Goal: Task Accomplishment & Management: Complete application form

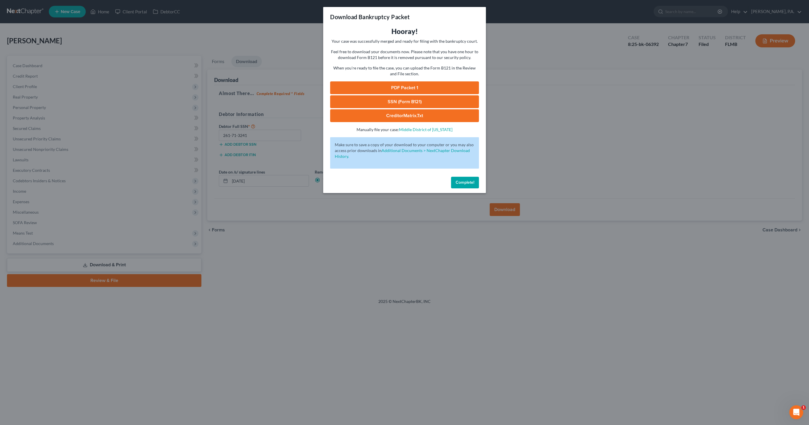
click at [465, 183] on span "Complete!" at bounding box center [465, 182] width 19 height 5
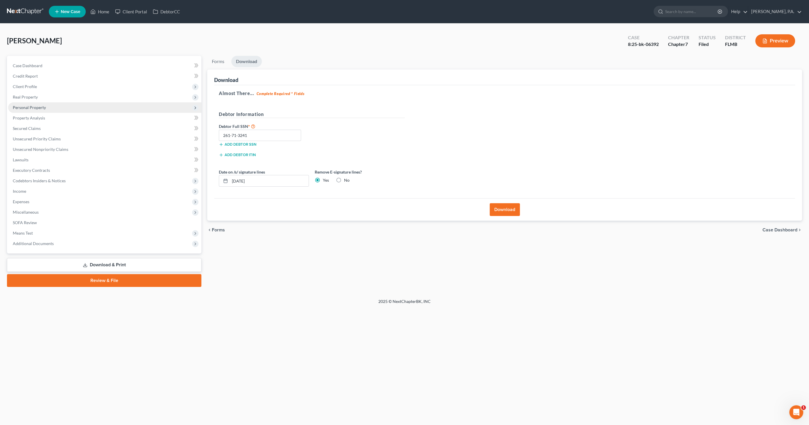
click at [32, 108] on span "Personal Property" at bounding box center [29, 107] width 33 height 5
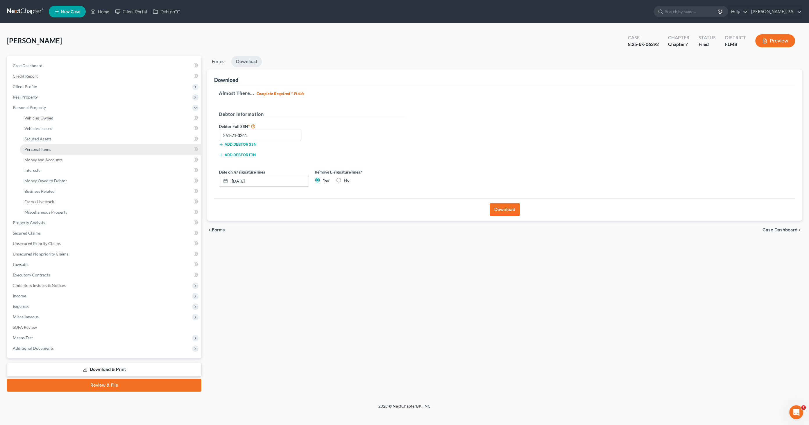
click at [41, 150] on span "Personal Items" at bounding box center [37, 149] width 27 height 5
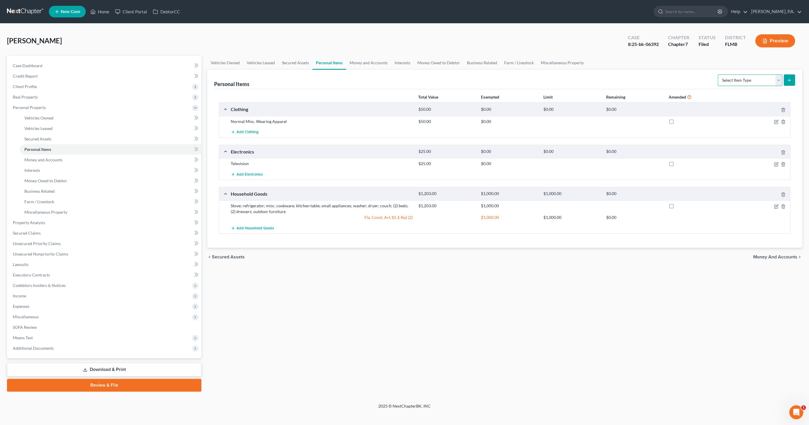
click at [741, 79] on select "Select Item Type Clothing Collectibles Of Value Electronics Firearms Household …" at bounding box center [750, 80] width 65 height 12
select select "jewelry"
click at [719, 74] on select "Select Item Type Clothing Collectibles Of Value Electronics Firearms Household …" at bounding box center [750, 80] width 65 height 12
click at [790, 82] on icon "submit" at bounding box center [789, 80] width 5 height 5
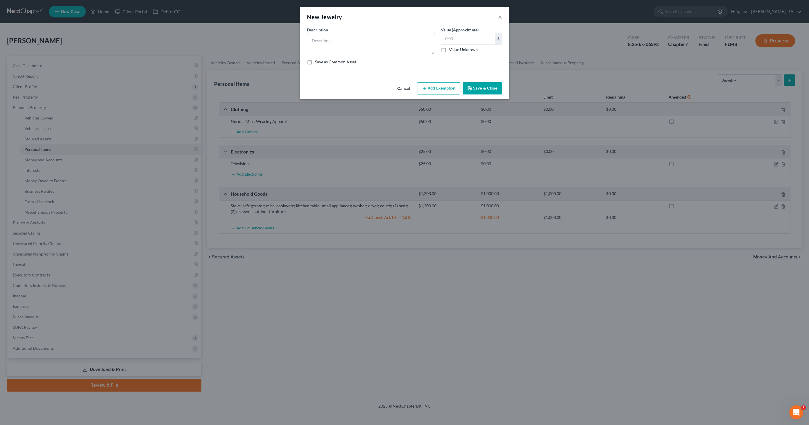
click at [360, 42] on textarea at bounding box center [371, 44] width 128 height 22
type textarea "(1) gold necklace and (1) set of earrings"
type input "100.00"
click at [474, 87] on button "Save & Close" at bounding box center [483, 88] width 40 height 12
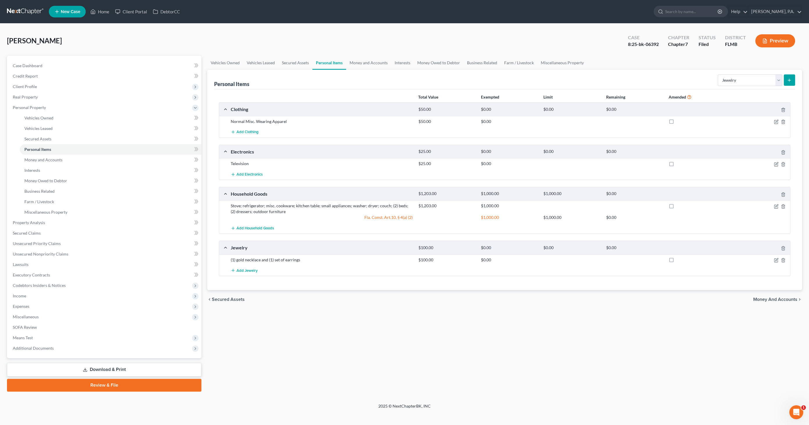
drag, startPoint x: 117, startPoint y: 364, endPoint x: 117, endPoint y: 359, distance: 5.0
click at [117, 364] on link "Download & Print" at bounding box center [104, 370] width 194 height 14
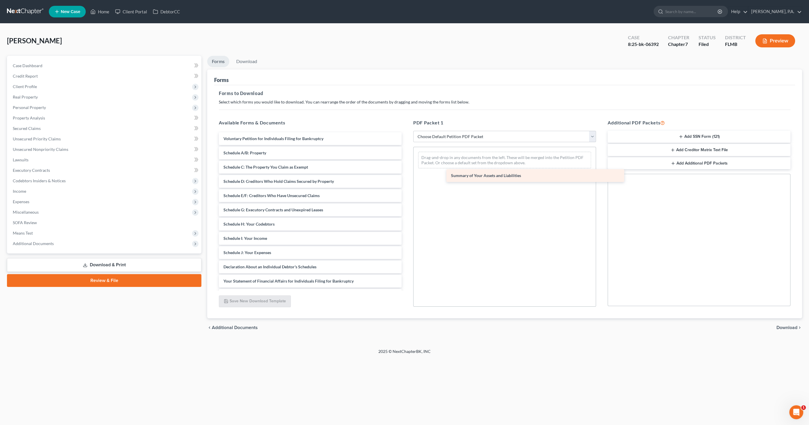
drag, startPoint x: 260, startPoint y: 151, endPoint x: 483, endPoint y: 173, distance: 223.7
click at [406, 173] on div "Summary of Your Assets and Liabilities Voluntary Petition for Individuals Filin…" at bounding box center [310, 252] width 192 height 241
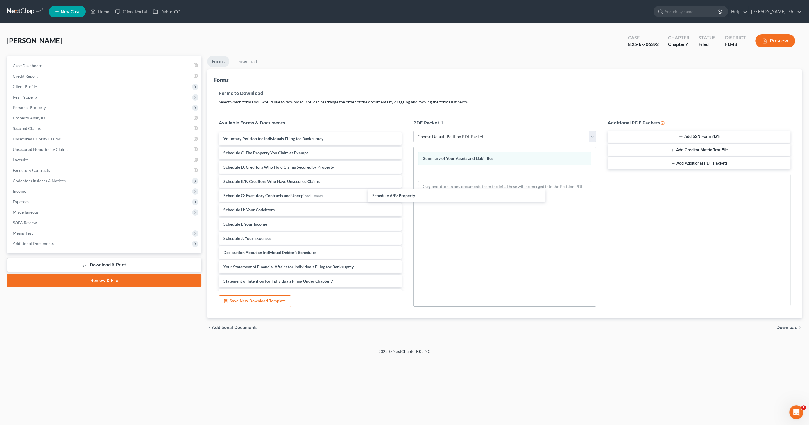
drag, startPoint x: 281, startPoint y: 155, endPoint x: 455, endPoint y: 207, distance: 181.7
click at [406, 196] on div "Schedule A/B: Property Voluntary Petition for Individuals Filing for Bankruptcy…" at bounding box center [310, 245] width 192 height 226
click at [783, 328] on span "Download" at bounding box center [787, 327] width 21 height 5
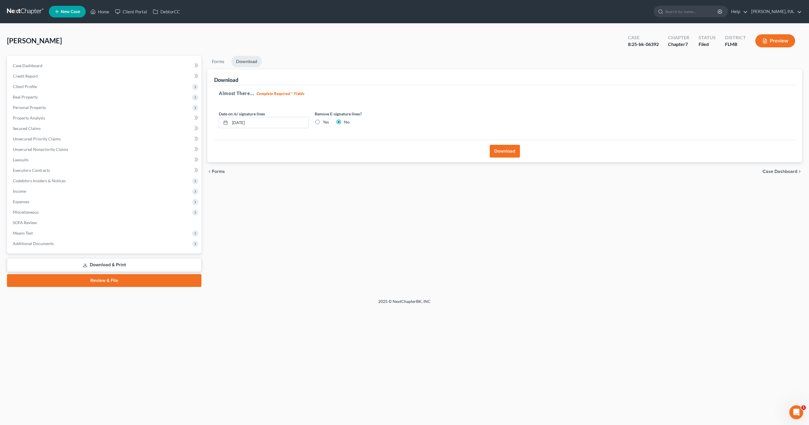
click at [500, 150] on button "Download" at bounding box center [505, 151] width 30 height 13
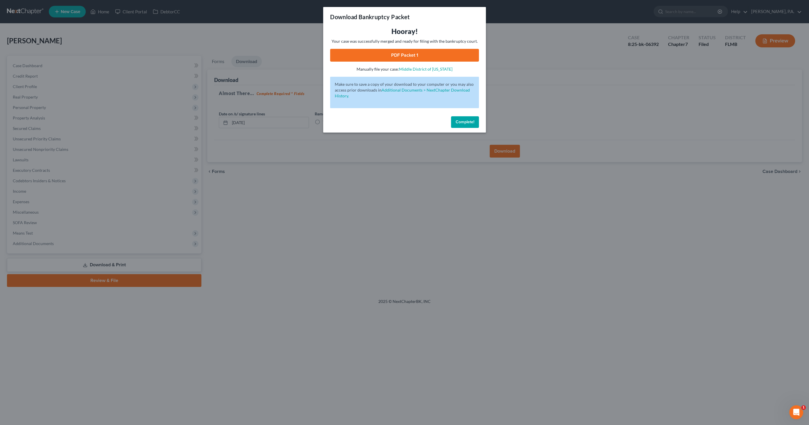
click at [441, 54] on link "PDF Packet 1" at bounding box center [404, 55] width 149 height 13
drag, startPoint x: 469, startPoint y: 122, endPoint x: 529, endPoint y: 137, distance: 62.5
click at [469, 122] on span "Complete!" at bounding box center [465, 121] width 19 height 5
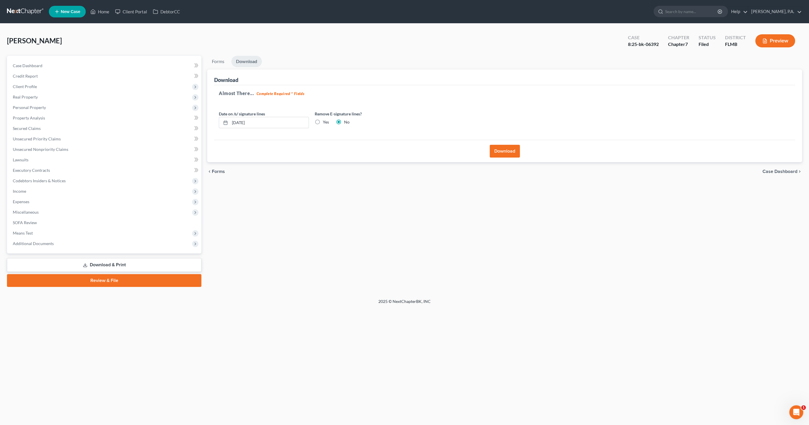
click at [776, 170] on span "Case Dashboard" at bounding box center [780, 171] width 35 height 5
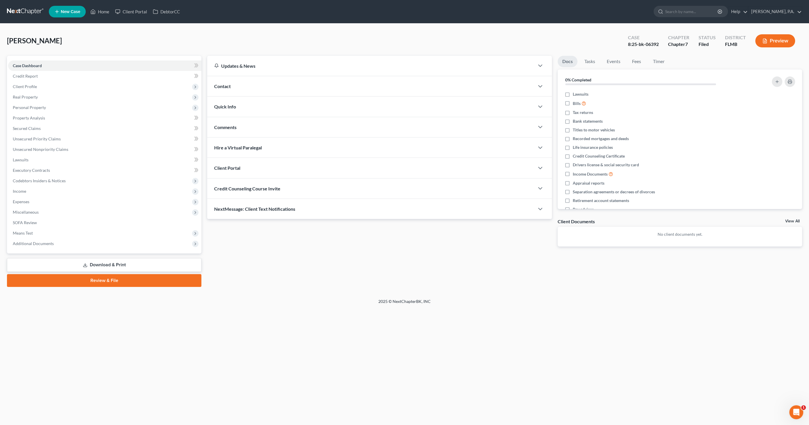
click at [100, 264] on link "Download & Print" at bounding box center [104, 265] width 194 height 14
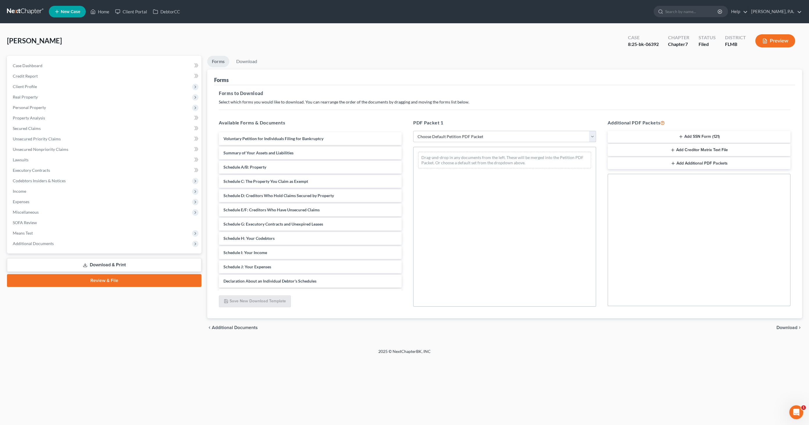
click at [448, 134] on select "Choose Default Petition PDF Packet Complete Bankruptcy Petition (all forms and …" at bounding box center [504, 137] width 183 height 12
select select "2"
click at [413, 131] on select "Choose Default Petition PDF Packet Complete Bankruptcy Petition (all forms and …" at bounding box center [504, 137] width 183 height 12
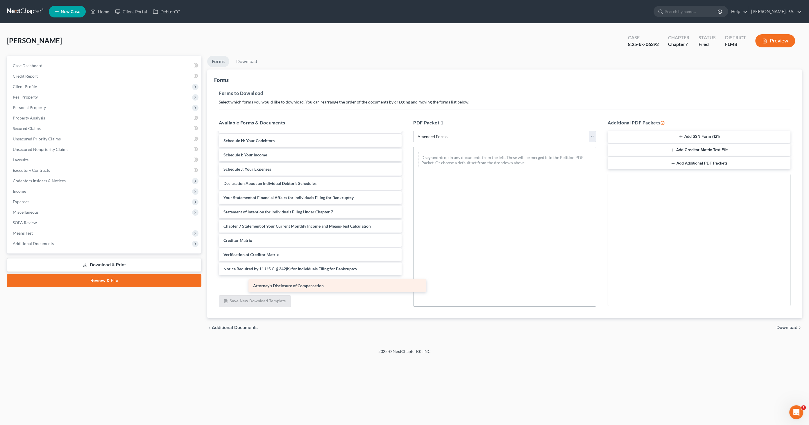
scroll to position [84, 0]
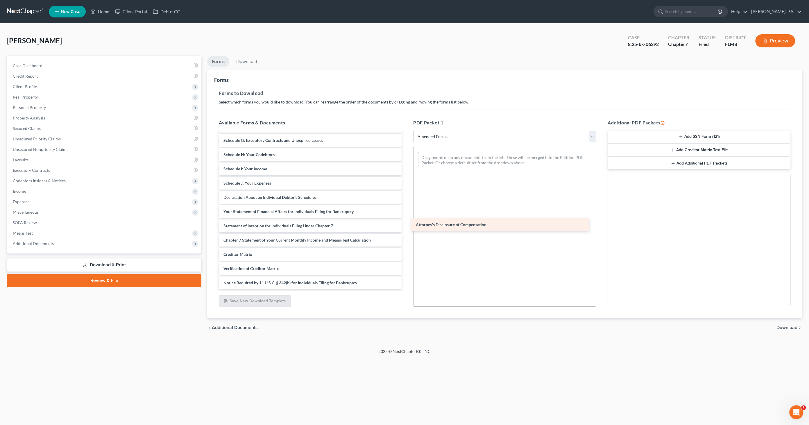
drag, startPoint x: 271, startPoint y: 279, endPoint x: 480, endPoint y: 212, distance: 219.0
click at [406, 213] on div "Attorney's Disclosure of Compensation Voluntary Petition for Individuals Filing…" at bounding box center [310, 169] width 192 height 241
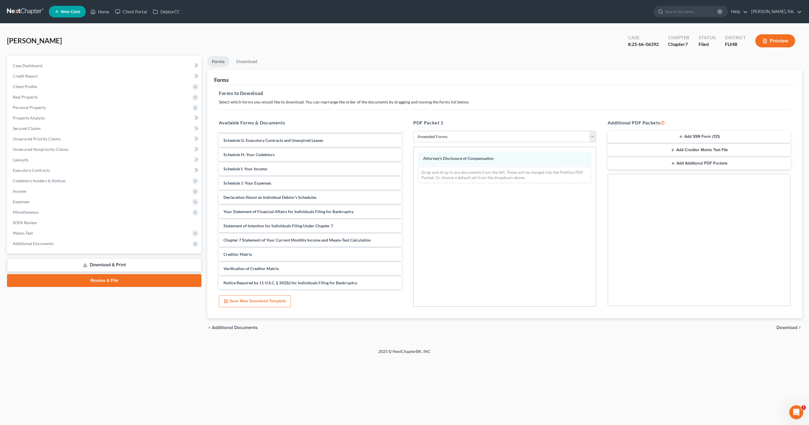
click at [794, 326] on span "Download" at bounding box center [787, 327] width 21 height 5
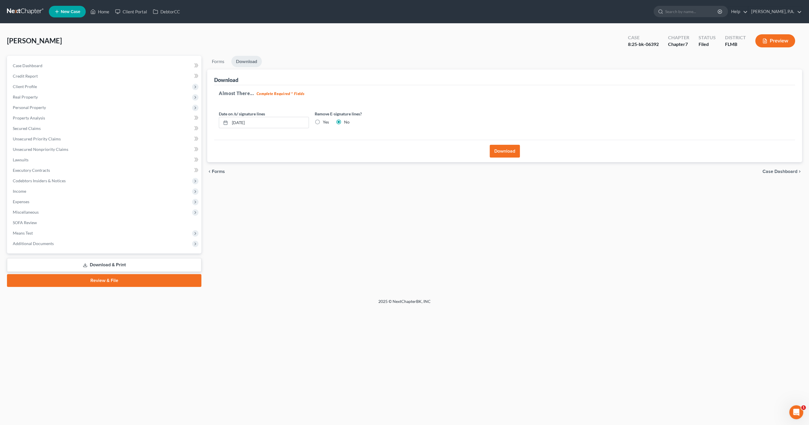
drag, startPoint x: 508, startPoint y: 150, endPoint x: 511, endPoint y: 150, distance: 3.2
click at [508, 150] on button "Download" at bounding box center [505, 151] width 30 height 13
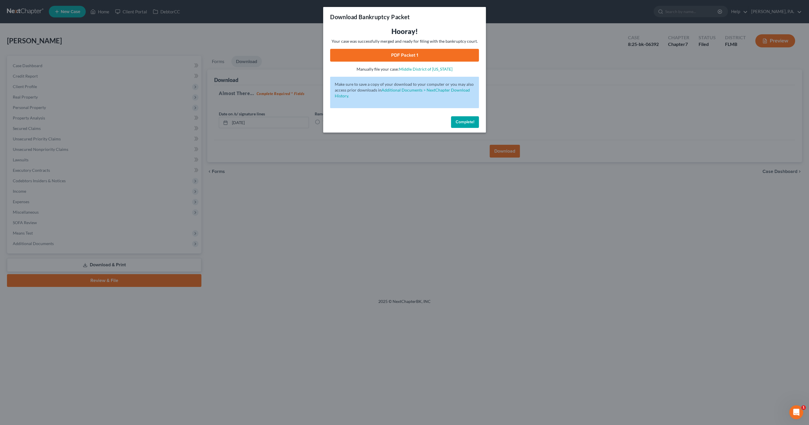
click at [396, 54] on link "PDF Packet 1" at bounding box center [404, 55] width 149 height 13
click at [471, 121] on span "Complete!" at bounding box center [465, 121] width 19 height 5
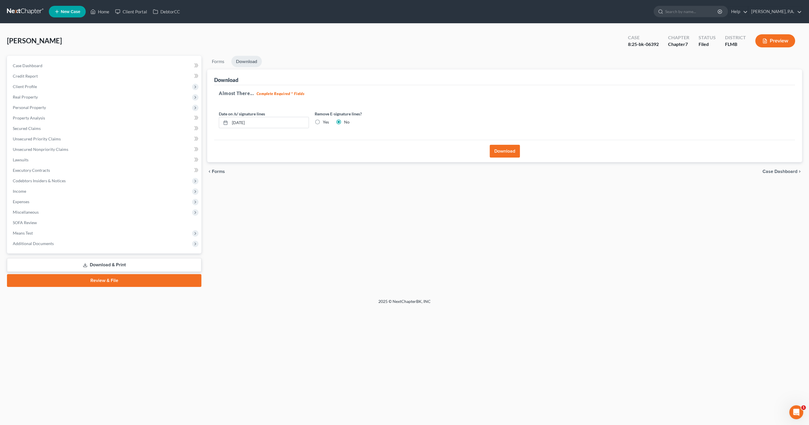
click at [791, 170] on span "Case Dashboard" at bounding box center [780, 171] width 35 height 5
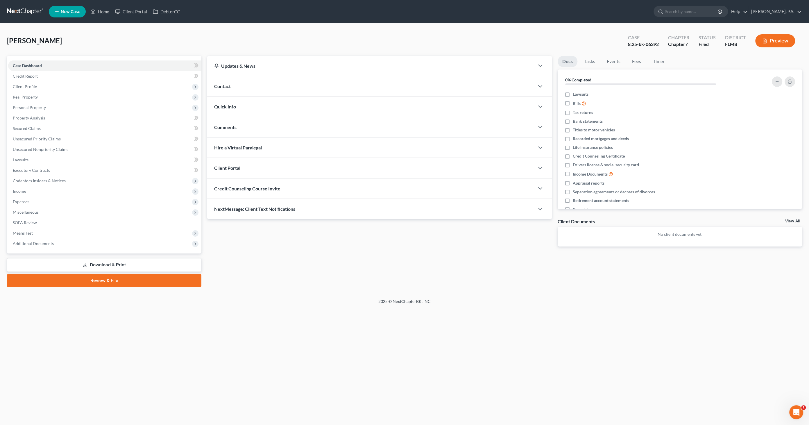
click at [122, 263] on link "Download & Print" at bounding box center [104, 265] width 194 height 14
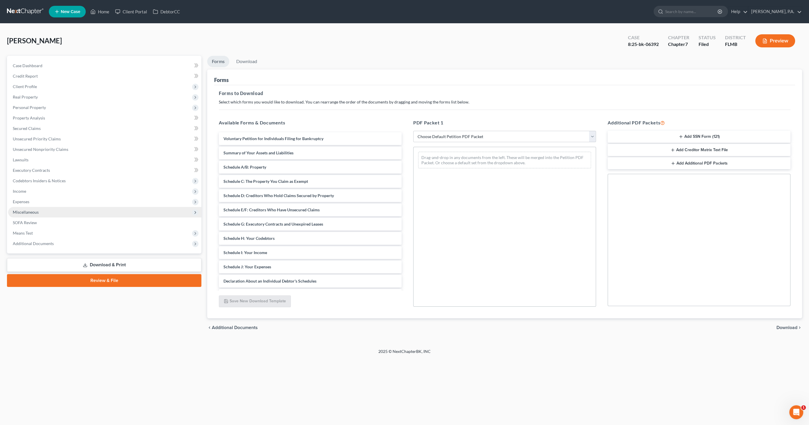
click at [30, 210] on span "Miscellaneous" at bounding box center [26, 212] width 26 height 5
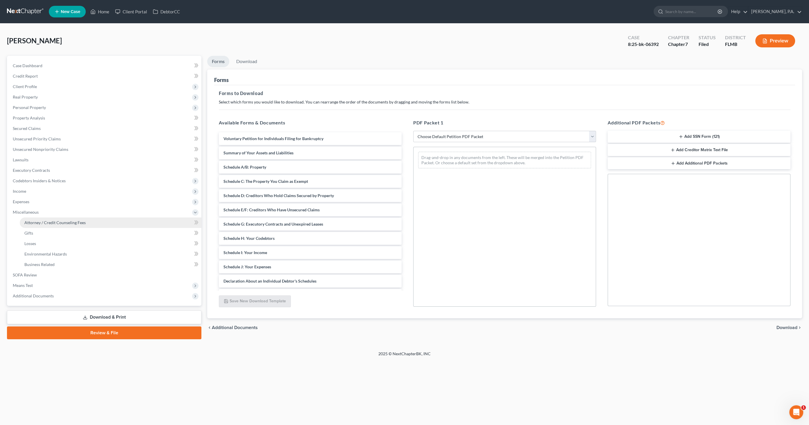
click at [32, 220] on span "Attorney / Credit Counseling Fees" at bounding box center [54, 222] width 61 height 5
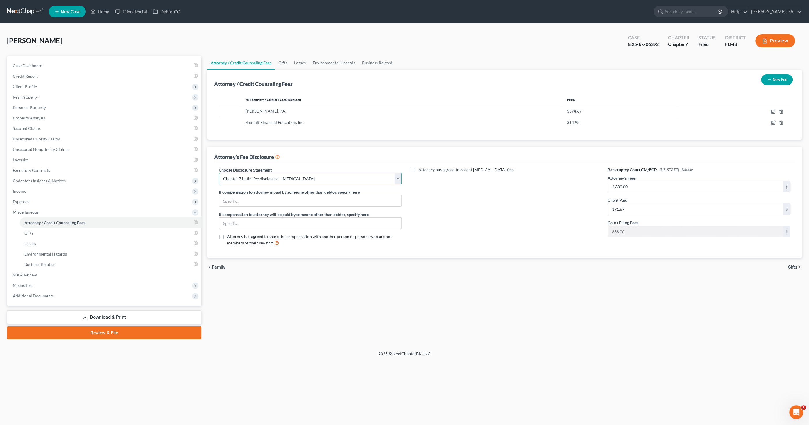
click at [249, 178] on select "Select Full Chapter 7 Fee Chapter 7 - Amended Post-Petition Fee Chapter 7 initi…" at bounding box center [310, 179] width 183 height 12
select select "1"
click at [219, 173] on select "Select Full Chapter 7 Fee Chapter 7 - Amended Post-Petition Fee Chapter 7 initi…" at bounding box center [310, 179] width 183 height 12
click at [124, 317] on link "Download & Print" at bounding box center [104, 317] width 194 height 14
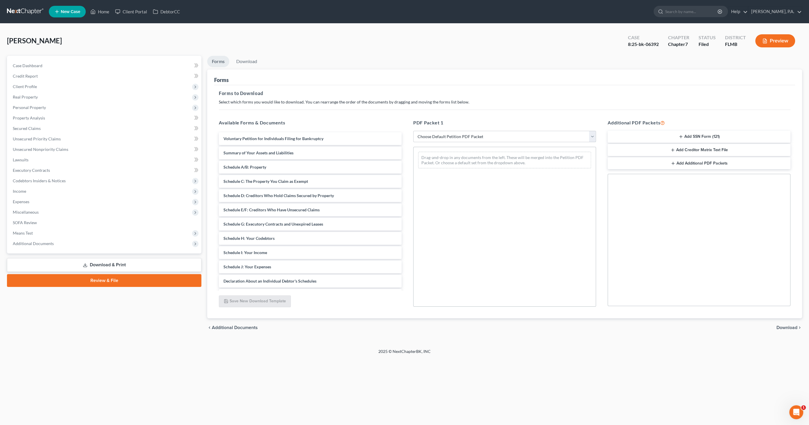
click at [481, 135] on select "Choose Default Petition PDF Packet Complete Bankruptcy Petition (all forms and …" at bounding box center [504, 137] width 183 height 12
select select "2"
click at [413, 131] on select "Choose Default Petition PDF Packet Complete Bankruptcy Petition (all forms and …" at bounding box center [504, 137] width 183 height 12
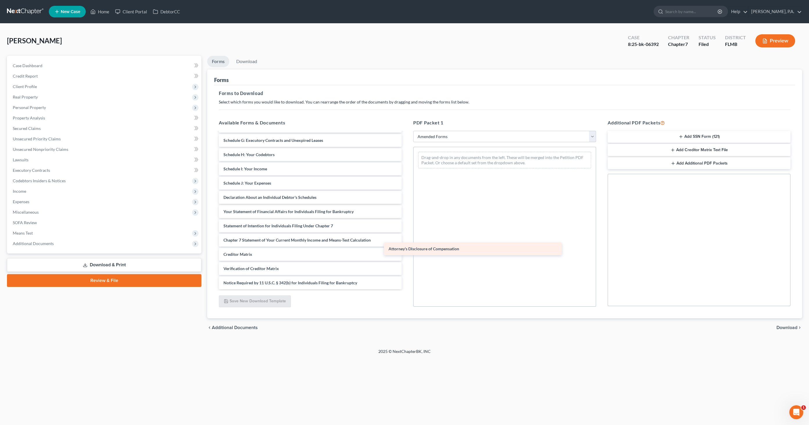
scroll to position [84, 0]
drag, startPoint x: 273, startPoint y: 282, endPoint x: 530, endPoint y: 199, distance: 270.2
click at [406, 193] on div "Attorney's Disclosure of Compensation Voluntary Petition for Individuals Filing…" at bounding box center [310, 169] width 192 height 241
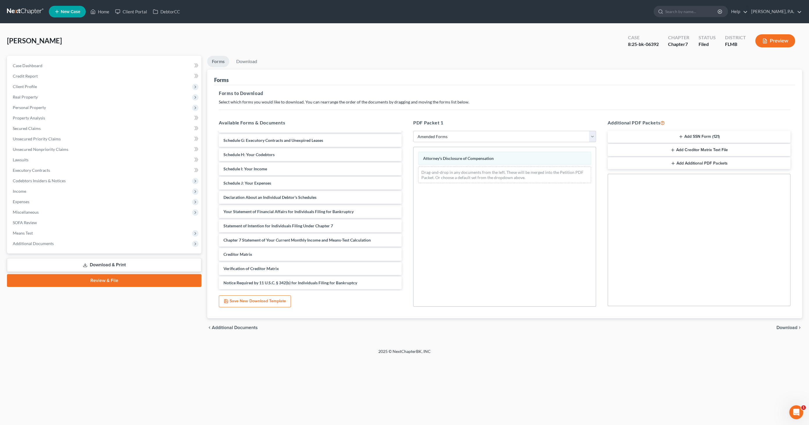
click at [793, 326] on span "Download" at bounding box center [787, 327] width 21 height 5
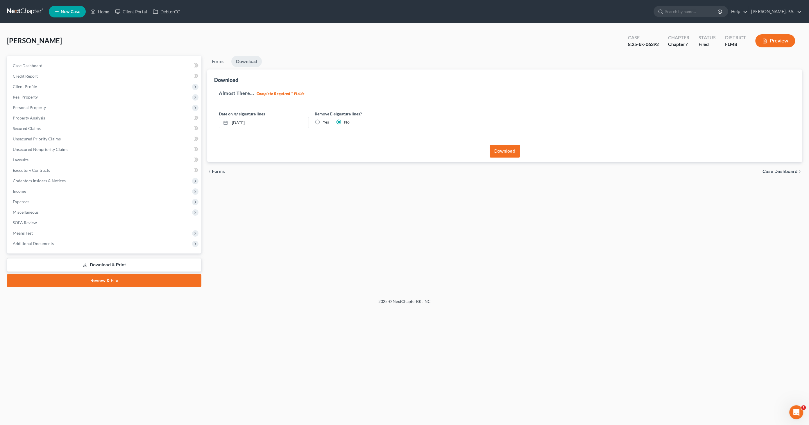
click at [506, 141] on div "Download" at bounding box center [504, 151] width 581 height 22
click at [505, 148] on button "Download" at bounding box center [505, 151] width 30 height 13
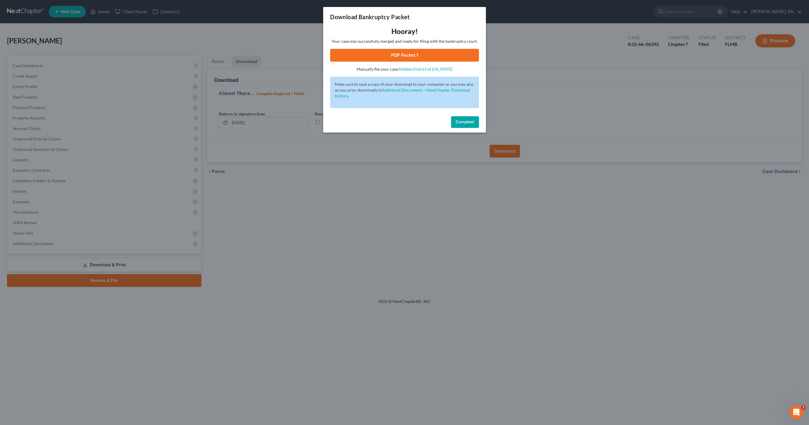
click at [455, 58] on link "PDF Packet 1" at bounding box center [404, 55] width 149 height 13
click at [457, 119] on button "Complete!" at bounding box center [465, 122] width 28 height 12
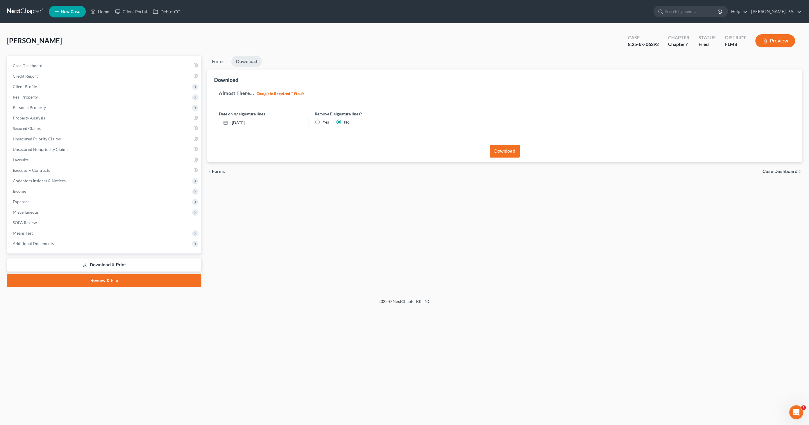
click at [124, 265] on link "Download & Print" at bounding box center [104, 265] width 194 height 14
click at [773, 170] on span "Case Dashboard" at bounding box center [780, 171] width 35 height 5
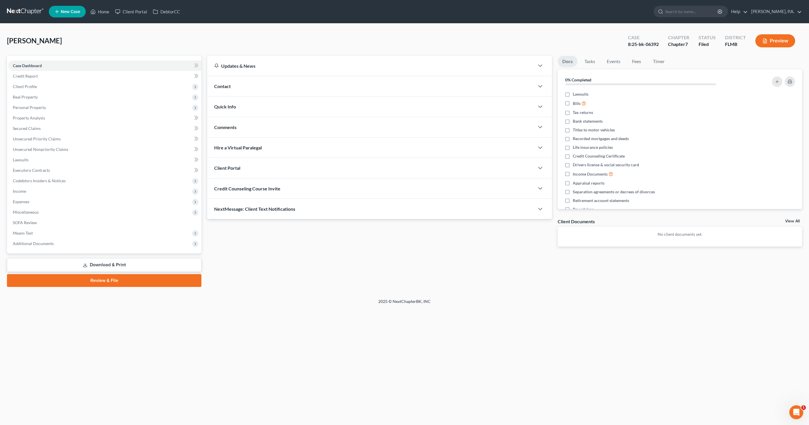
click at [139, 279] on link "Review & File" at bounding box center [104, 280] width 194 height 13
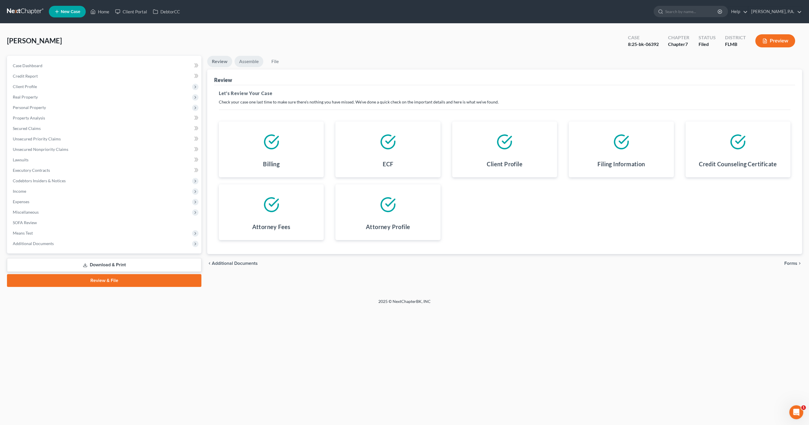
click at [254, 59] on link "Assemble" at bounding box center [249, 61] width 29 height 11
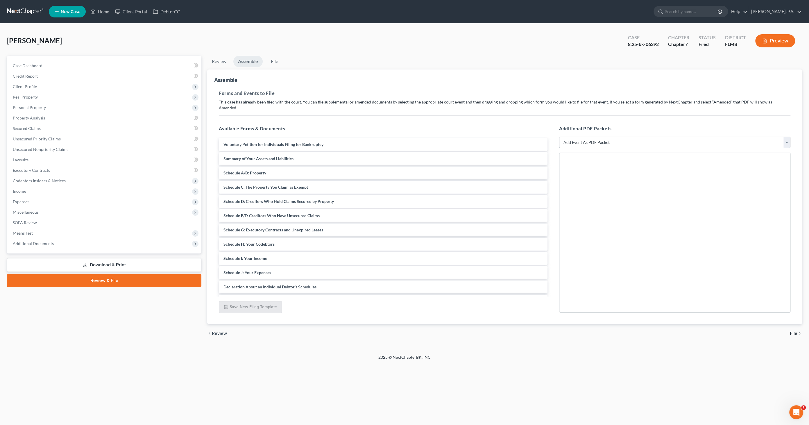
click at [648, 137] on select "Add Event As PDF Packet Amended Creditor Matrix (Fee)- Only use when no separat…" at bounding box center [674, 143] width 231 height 12
select select "13"
click at [559, 137] on select "Add Event As PDF Packet Amended Creditor Matrix (Fee)- Only use when no separat…" at bounding box center [674, 143] width 231 height 12
select select
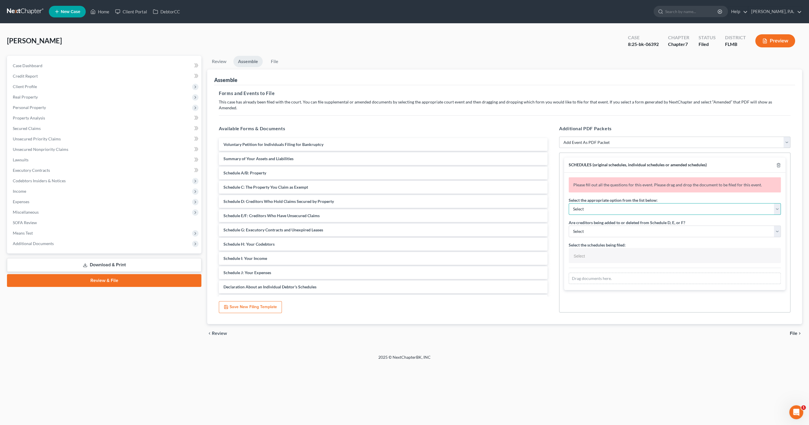
click at [597, 203] on select "Select Amending a previously filed schedule Original Schedules WITH additional …" at bounding box center [675, 209] width 212 height 12
select select "2"
click at [569, 203] on select "Select Amending a previously filed schedule Original Schedules WITH additional …" at bounding box center [675, 209] width 212 height 12
click at [600, 226] on select "Select Yes No" at bounding box center [675, 232] width 212 height 12
select select "1"
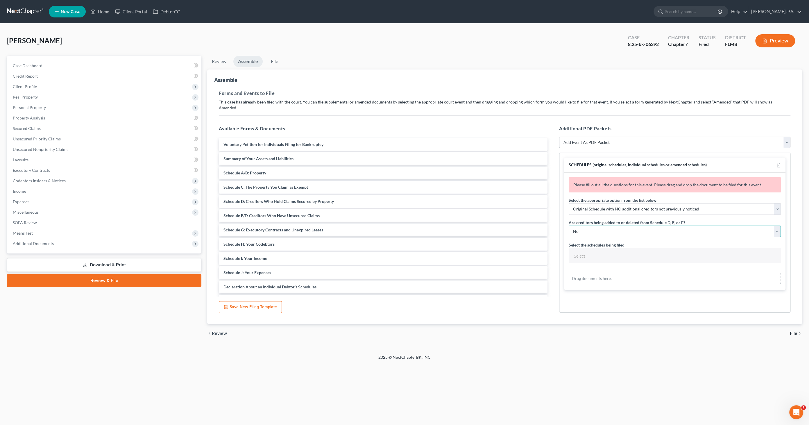
click at [569, 226] on select "Select Yes No" at bounding box center [675, 232] width 212 height 12
click at [596, 252] on input "text" at bounding box center [674, 256] width 204 height 9
select select "Schedules A - J and Summary of Assets,"
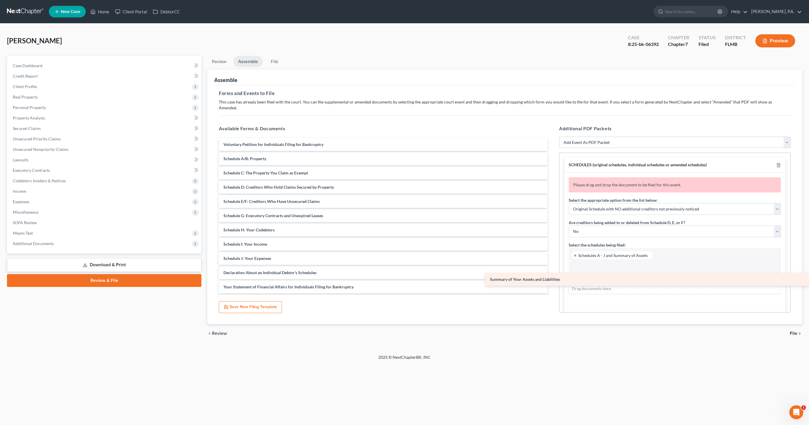
drag, startPoint x: 275, startPoint y: 149, endPoint x: 637, endPoint y: 276, distance: 384.0
click at [552, 276] on div "Summary of Your Assets and Liabilities Voluntary Petition for Individuals Filin…" at bounding box center [383, 258] width 338 height 241
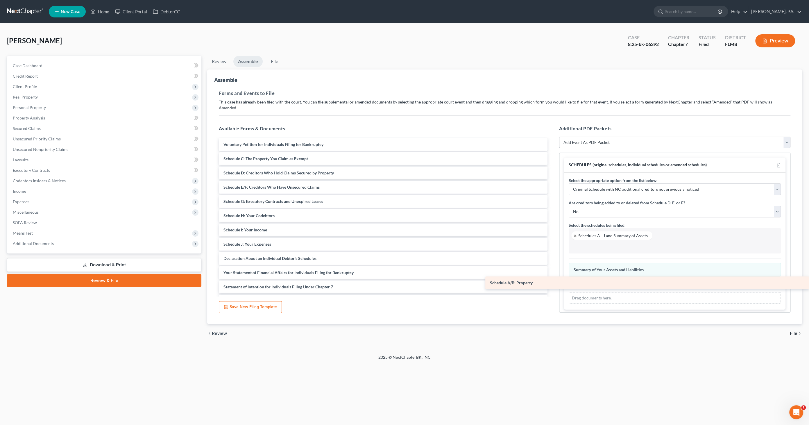
drag, startPoint x: 312, startPoint y: 152, endPoint x: 670, endPoint y: 282, distance: 380.1
click at [552, 282] on div "Schedule A/B: Property Voluntary Petition for Individuals Filing for Bankruptcy…" at bounding box center [383, 251] width 338 height 226
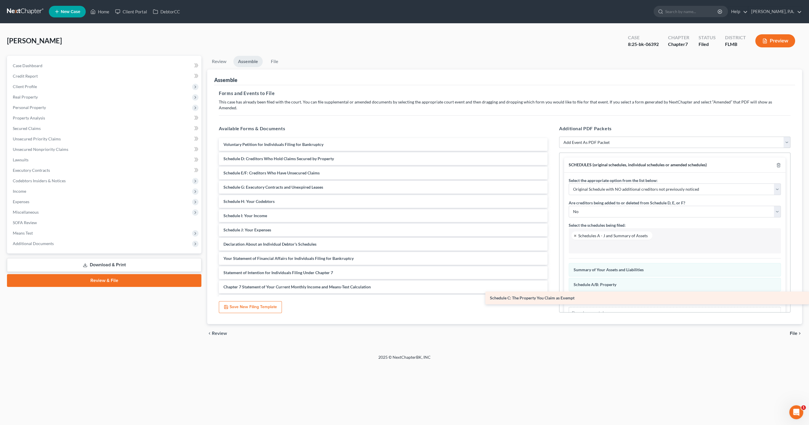
drag, startPoint x: 289, startPoint y: 150, endPoint x: 646, endPoint y: 296, distance: 384.8
click at [552, 296] on div "Schedule C: The Property You Claim as Exempt Voluntary Petition for Individuals…" at bounding box center [383, 244] width 338 height 212
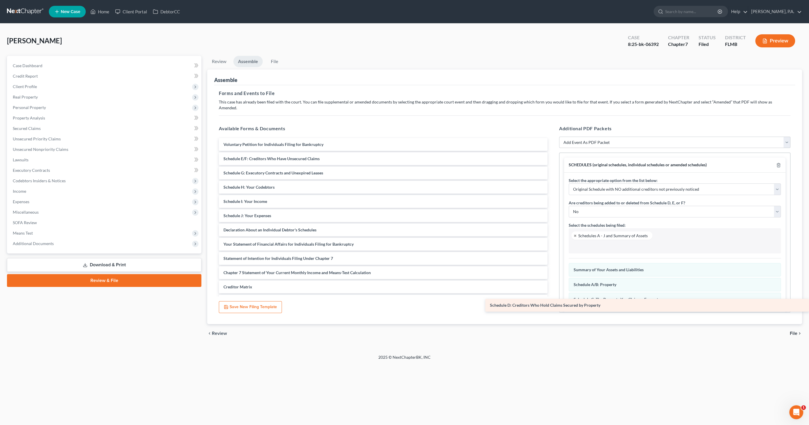
drag, startPoint x: 297, startPoint y: 153, endPoint x: 623, endPoint y: 304, distance: 358.8
click at [552, 304] on div "Schedule D: Creditors Who Hold Claims Secured by Property Voluntary Petition fo…" at bounding box center [383, 237] width 338 height 198
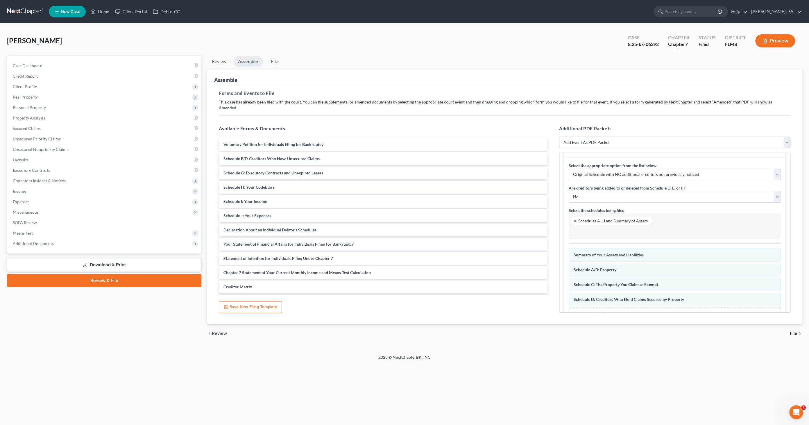
scroll to position [31, 0]
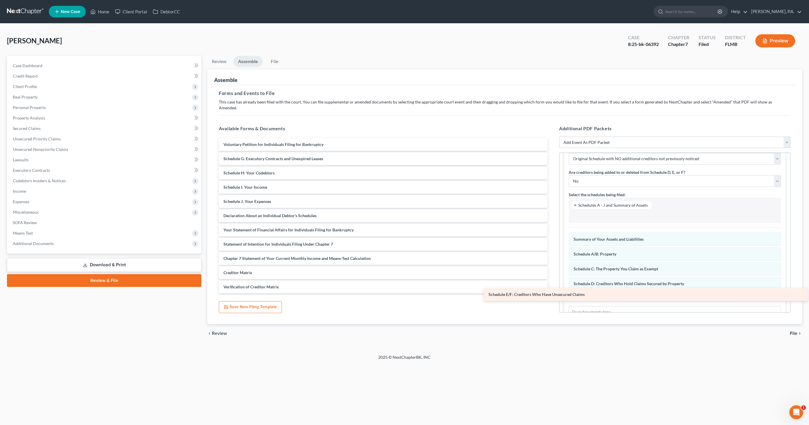
drag, startPoint x: 324, startPoint y: 153, endPoint x: 591, endPoint y: 294, distance: 301.8
click at [552, 294] on div "Schedule E/F: Creditors Who Have Unsecured Claims Voluntary Petition for Indivi…" at bounding box center [383, 230] width 338 height 184
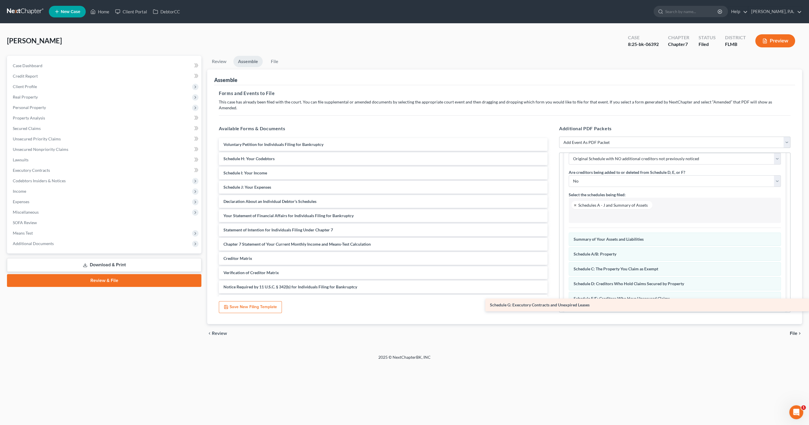
drag, startPoint x: 272, startPoint y: 153, endPoint x: 625, endPoint y: 297, distance: 382.2
click at [552, 304] on div "Schedule G: Executory Contracts and Unexpired Leases Voluntary Petition for Ind…" at bounding box center [383, 222] width 338 height 169
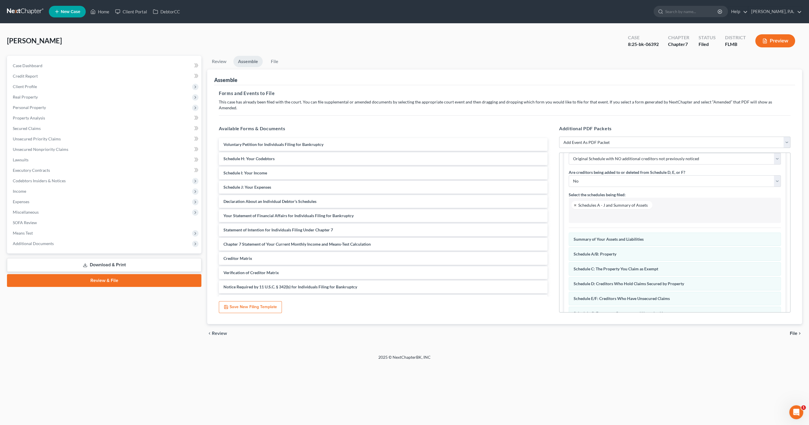
scroll to position [60, 0]
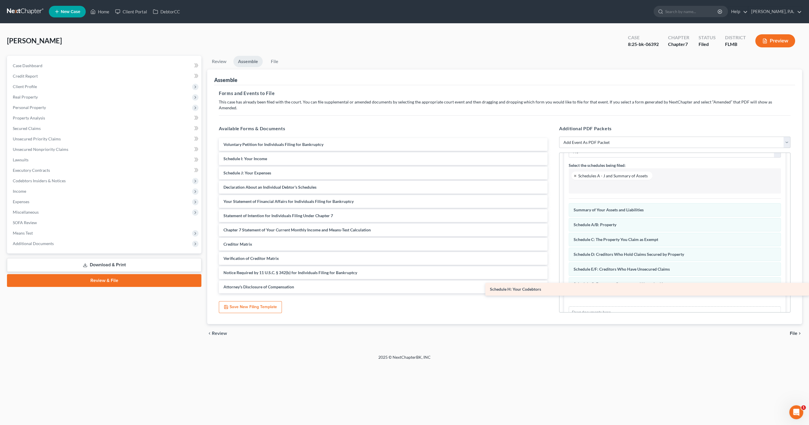
drag, startPoint x: 321, startPoint y: 152, endPoint x: 654, endPoint y: 289, distance: 360.2
click at [552, 289] on div "Schedule H: Your Codebtors Voluntary Petition for Individuals Filing for Bankru…" at bounding box center [383, 215] width 338 height 155
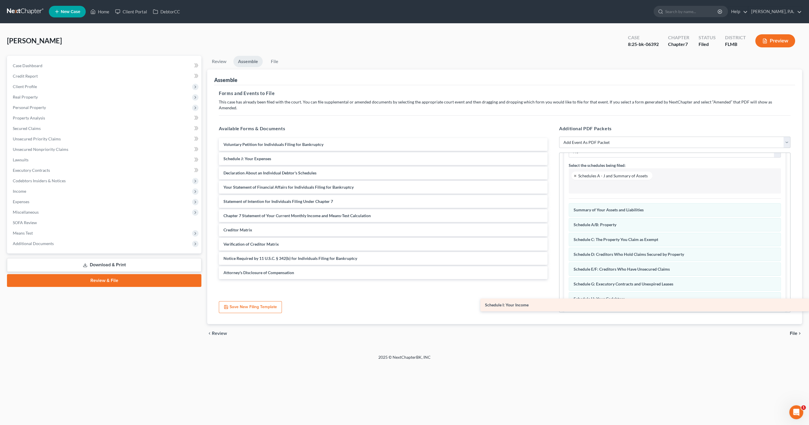
drag, startPoint x: 281, startPoint y: 153, endPoint x: 599, endPoint y: 305, distance: 351.9
click at [552, 279] on div "Schedule I: Your Income Voluntary Petition for Individuals Filing for Bankruptc…" at bounding box center [383, 208] width 338 height 141
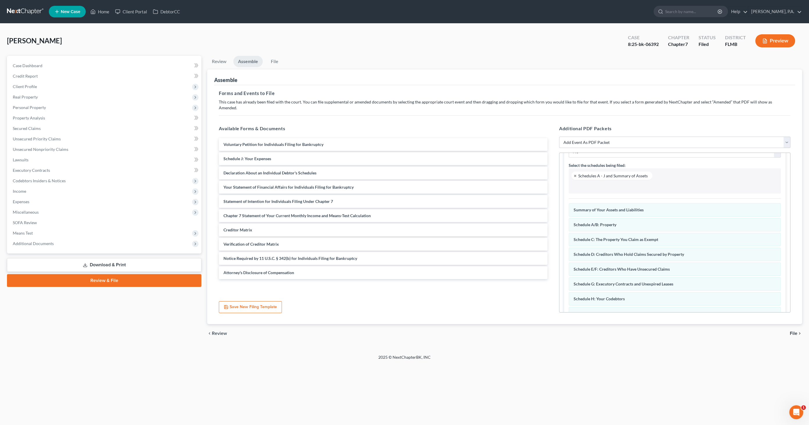
scroll to position [89, 0]
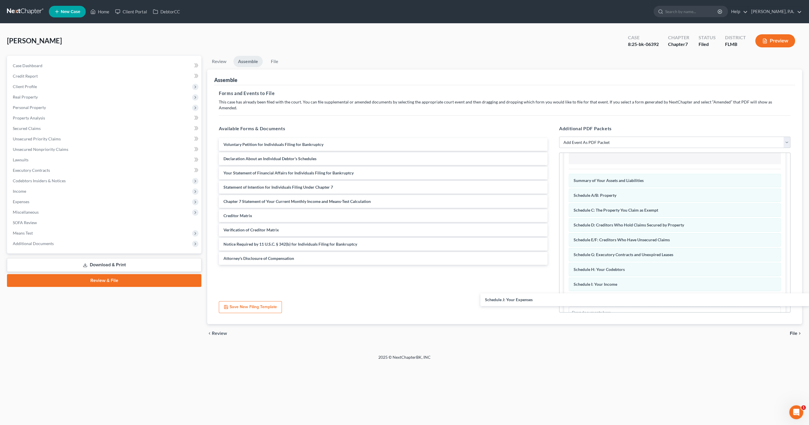
drag, startPoint x: 285, startPoint y: 149, endPoint x: 614, endPoint y: 291, distance: 358.1
click at [552, 265] on div "Schedule J: Your Expenses Voluntary Petition for Individuals Filing for Bankrup…" at bounding box center [383, 201] width 338 height 127
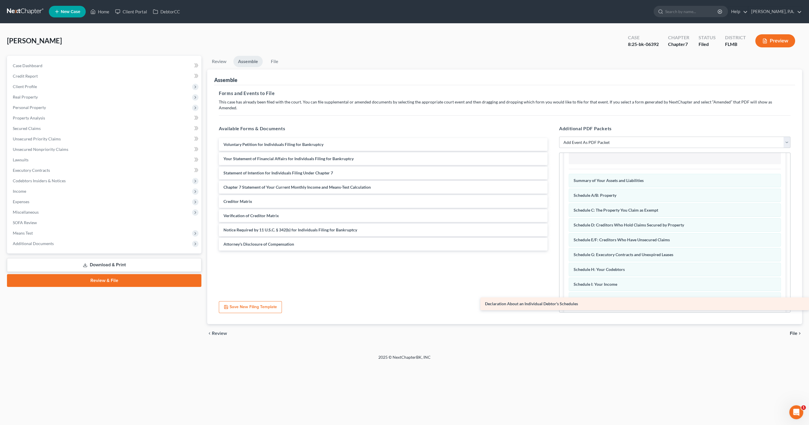
drag, startPoint x: 285, startPoint y: 153, endPoint x: 624, endPoint y: 297, distance: 368.2
click at [552, 251] on div "Declaration About an Individual Debtor's Schedules Voluntary Petition for Indiv…" at bounding box center [383, 194] width 338 height 112
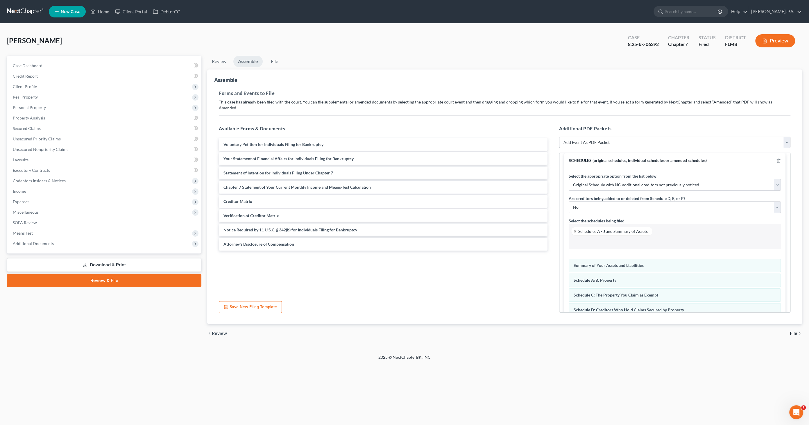
scroll to position [0, 0]
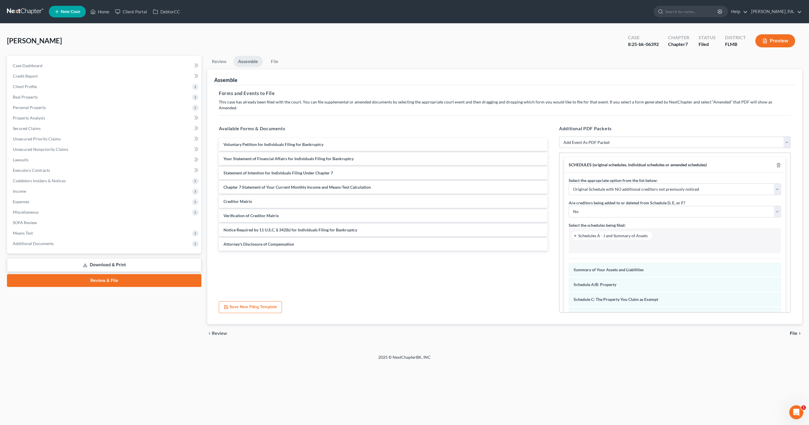
click at [626, 137] on select "Add Event As PDF Packet Amended Creditor Matrix (Fee)- Only use when no separat…" at bounding box center [674, 143] width 231 height 12
select select "18"
click at [559, 137] on select "Add Event As PDF Packet Amended Creditor Matrix (Fee)- Only use when no separat…" at bounding box center [674, 143] width 231 height 12
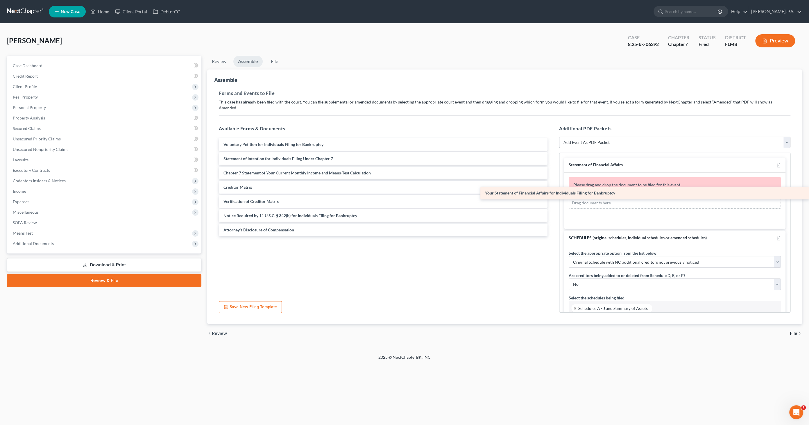
drag, startPoint x: 237, startPoint y: 152, endPoint x: 633, endPoint y: 193, distance: 397.9
click at [552, 193] on div "Your Statement of Financial Affairs for Individuals Filing for Bankruptcy Volun…" at bounding box center [383, 187] width 338 height 98
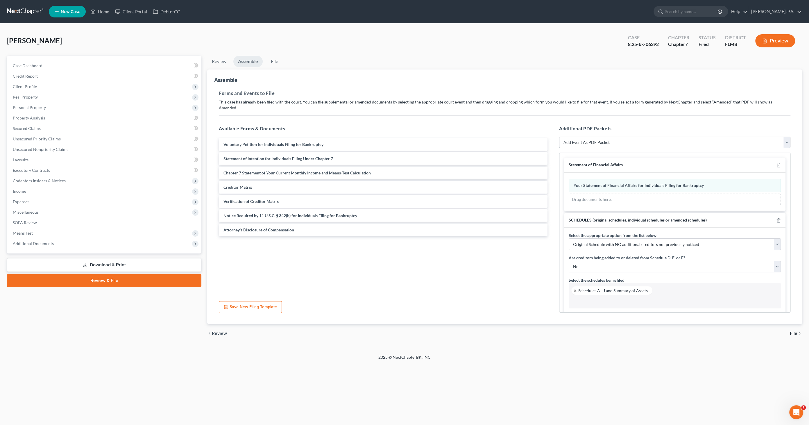
click at [587, 137] on select "Add Event As PDF Packet Amended Creditor Matrix (Fee)- Only use when no separat…" at bounding box center [674, 143] width 231 height 12
select select "20"
click at [559, 137] on select "Add Event As PDF Packet Amended Creditor Matrix (Fee)- Only use when no separat…" at bounding box center [674, 143] width 231 height 12
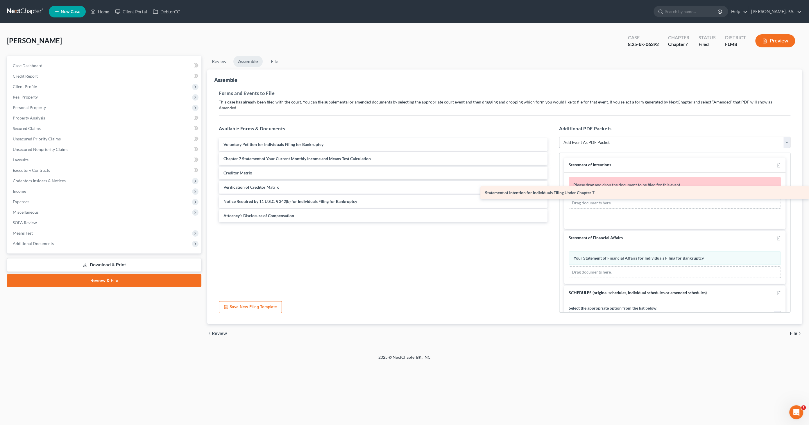
drag, startPoint x: 240, startPoint y: 149, endPoint x: 620, endPoint y: 189, distance: 381.7
click at [552, 189] on div "Statement of Intention for Individuals Filing Under Chapter 7 Voluntary Petitio…" at bounding box center [383, 180] width 338 height 84
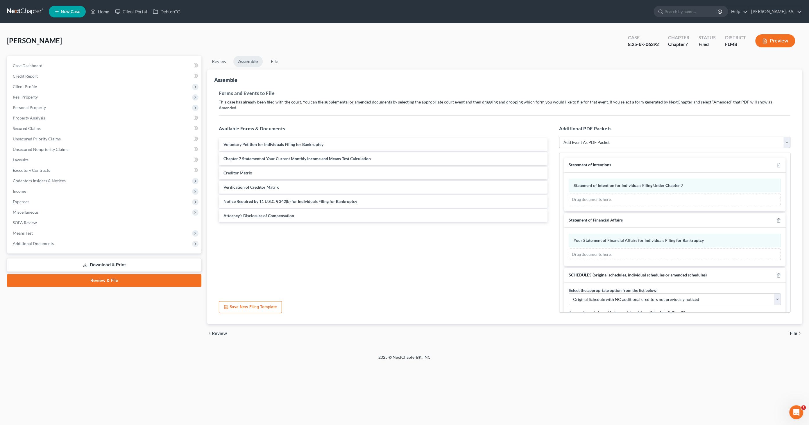
click at [580, 137] on select "Add Event As PDF Packet Amended Creditor Matrix (Fee)- Only use when no separat…" at bounding box center [674, 143] width 231 height 12
select select "16"
click at [559, 137] on select "Add Event As PDF Packet Amended Creditor Matrix (Fee)- Only use when no separat…" at bounding box center [674, 143] width 231 height 12
select select
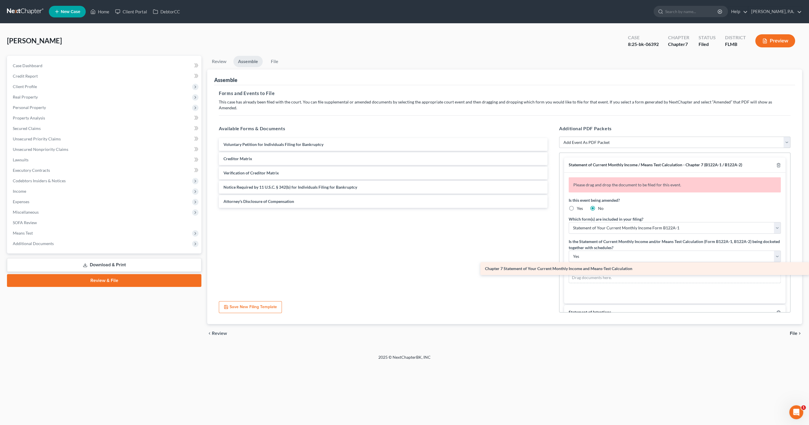
drag, startPoint x: 321, startPoint y: 153, endPoint x: 628, endPoint y: 269, distance: 328.2
click at [552, 208] on div "Chapter 7 Statement of Your Current Monthly Income and Means-Test Calculation V…" at bounding box center [383, 173] width 338 height 70
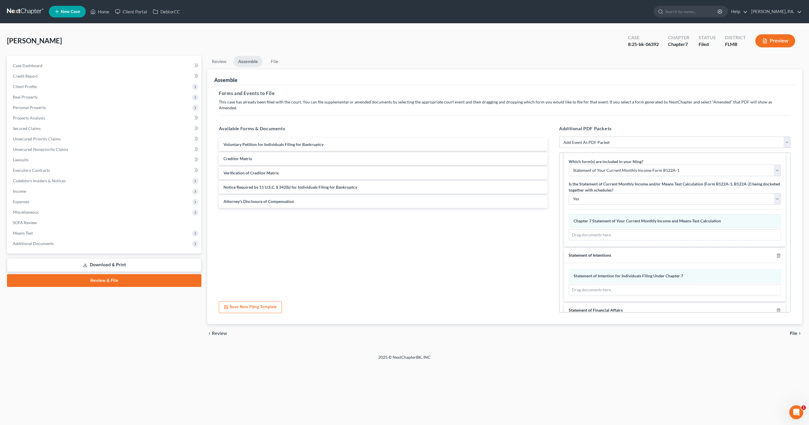
scroll to position [65, 0]
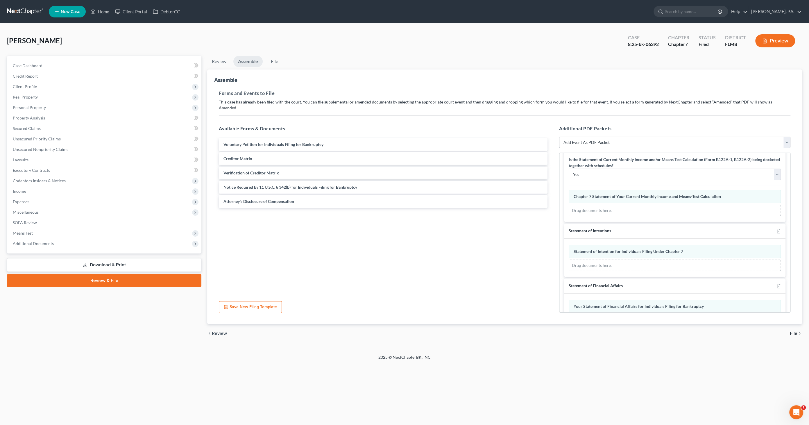
click at [795, 331] on span "File" at bounding box center [794, 333] width 8 height 5
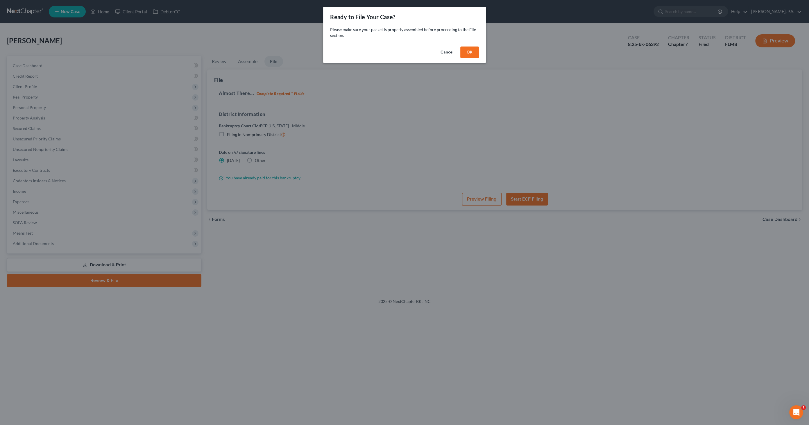
click at [473, 50] on button "OK" at bounding box center [469, 53] width 19 height 12
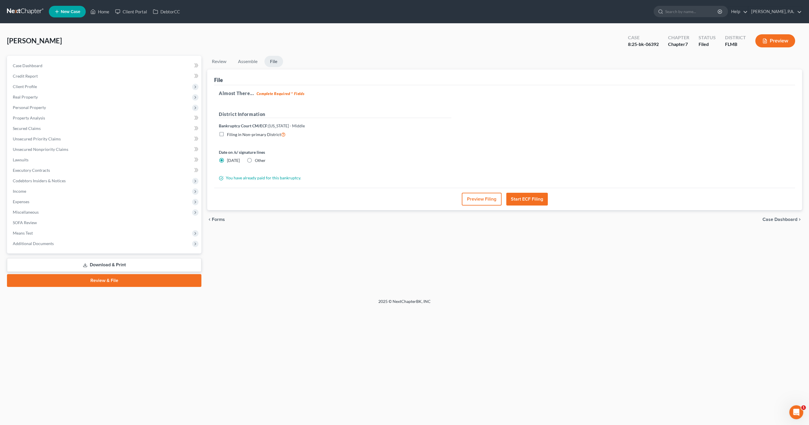
click at [477, 204] on button "Preview Filing" at bounding box center [482, 199] width 40 height 13
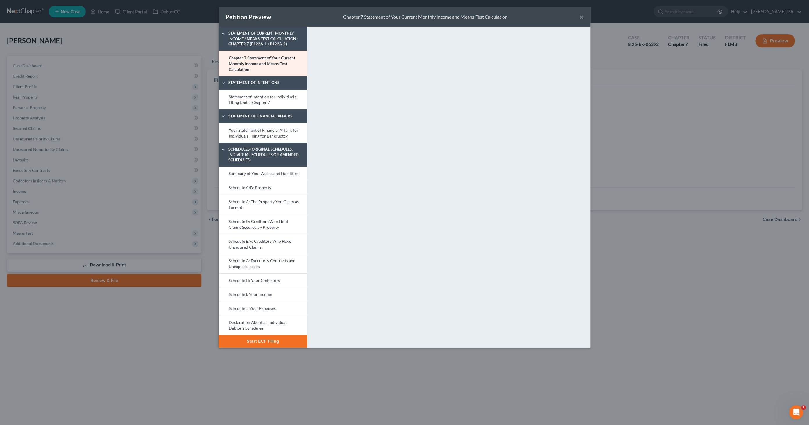
click at [244, 340] on button "Start ECF Filing" at bounding box center [263, 341] width 89 height 13
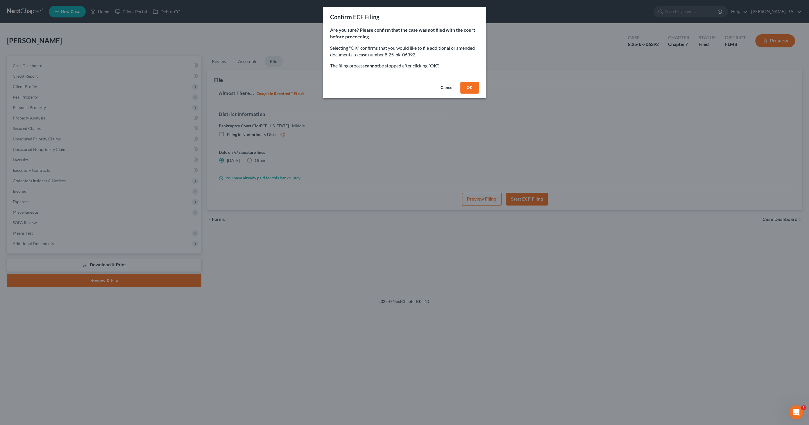
click at [473, 86] on button "OK" at bounding box center [469, 88] width 19 height 12
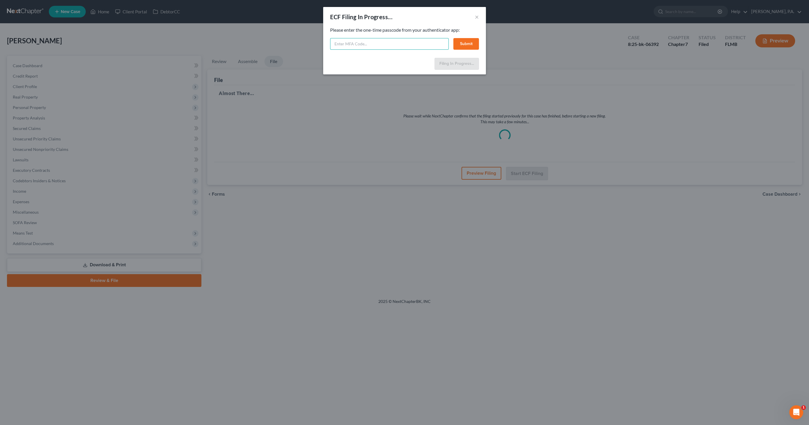
click at [371, 44] on input "text" at bounding box center [389, 44] width 119 height 12
type input "063905"
click at [468, 45] on button "Submit" at bounding box center [466, 44] width 26 height 12
